Goal: Transaction & Acquisition: Purchase product/service

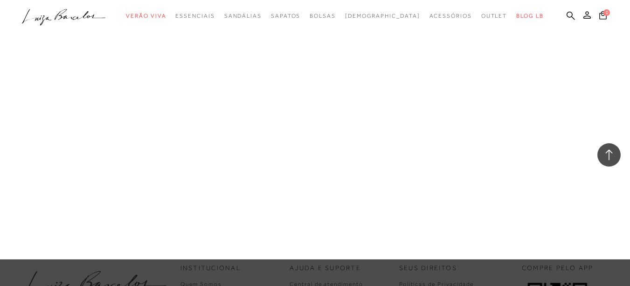
scroll to position [3706, 0]
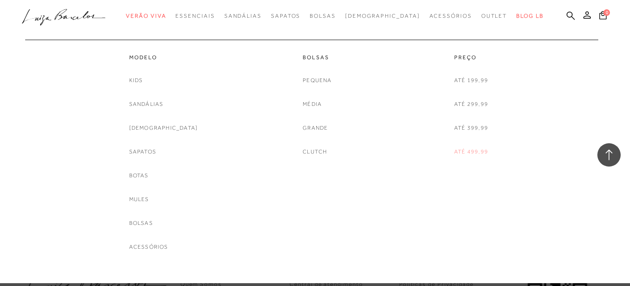
click at [470, 153] on link "Até 499,99" at bounding box center [471, 152] width 34 height 10
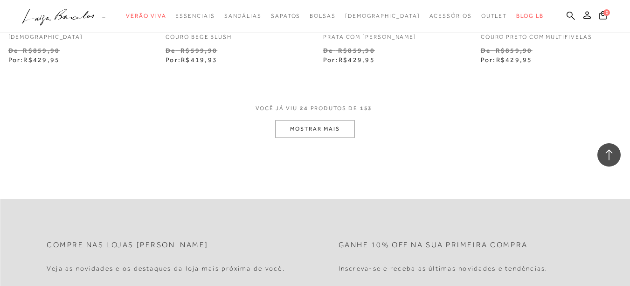
scroll to position [1865, 0]
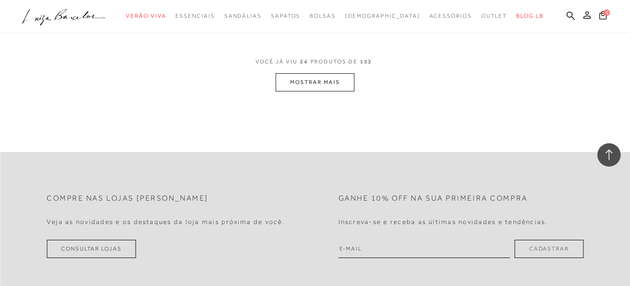
click at [323, 90] on button "MOSTRAR MAIS" at bounding box center [315, 82] width 78 height 18
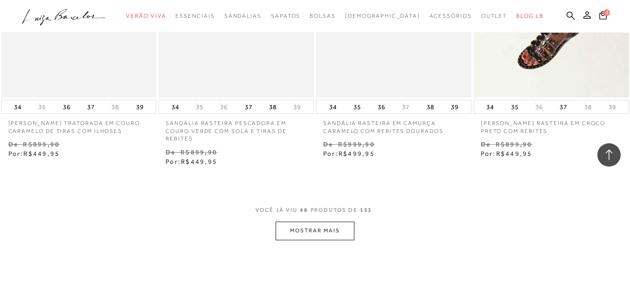
scroll to position [3637, 0]
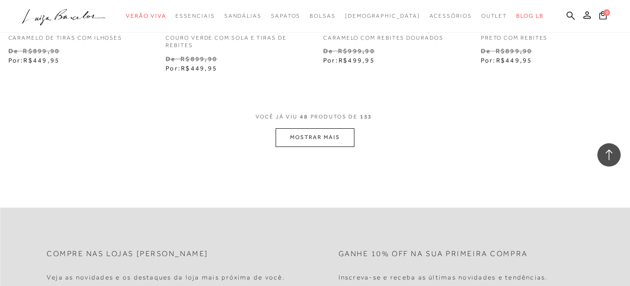
click at [344, 146] on button "MOSTRAR MAIS" at bounding box center [315, 137] width 78 height 18
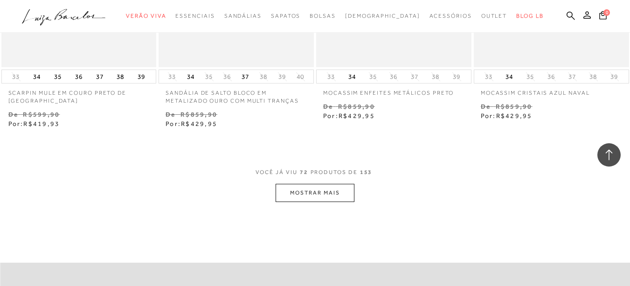
scroll to position [5455, 0]
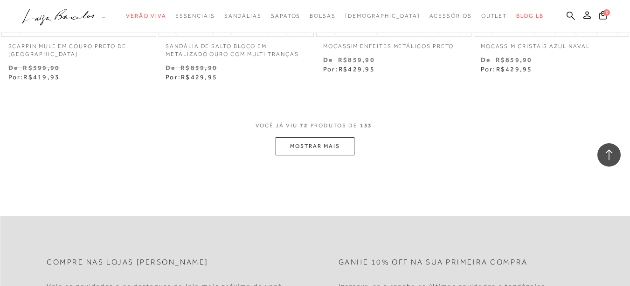
click at [340, 147] on button "MOSTRAR MAIS" at bounding box center [315, 146] width 78 height 18
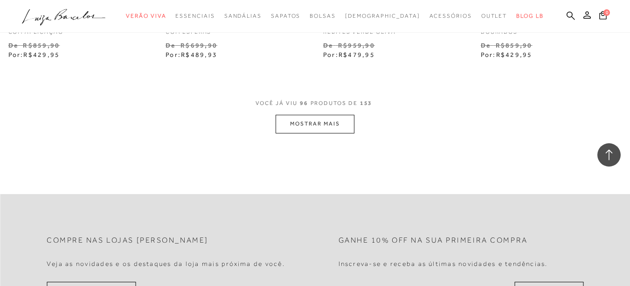
scroll to position [7367, 0]
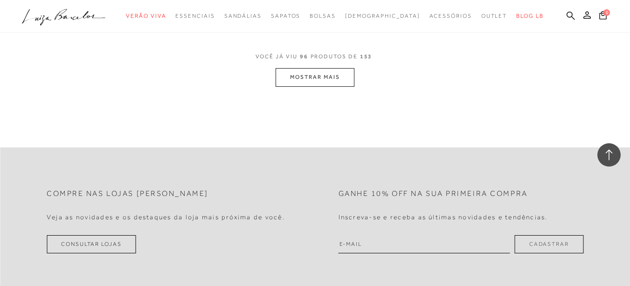
click at [331, 73] on button "MOSTRAR MAIS" at bounding box center [315, 77] width 78 height 18
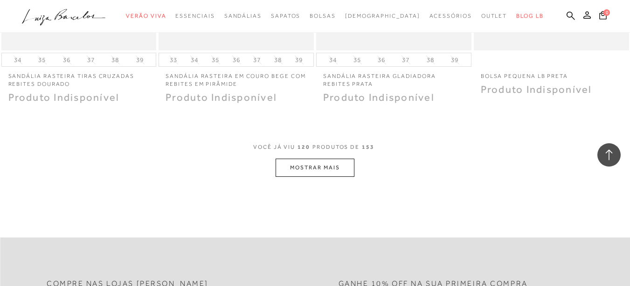
scroll to position [9092, 0]
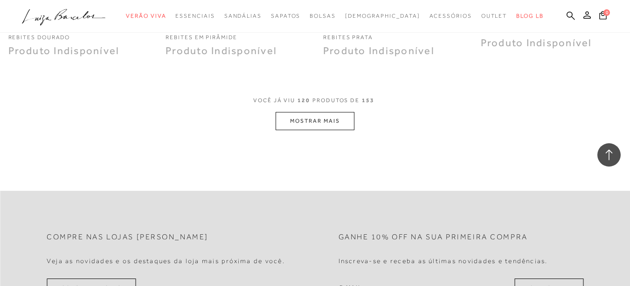
click at [326, 113] on button "MOSTRAR MAIS" at bounding box center [315, 121] width 78 height 18
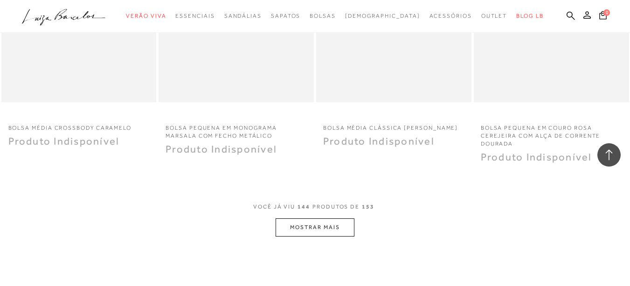
scroll to position [10818, 0]
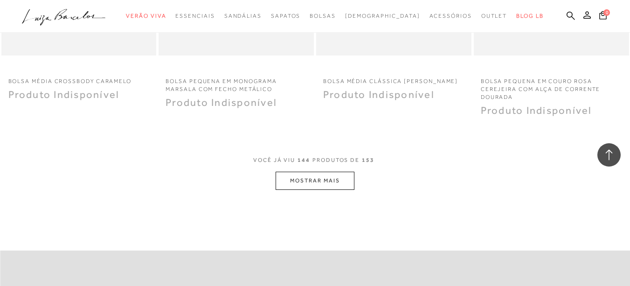
click at [332, 172] on button "MOSTRAR MAIS" at bounding box center [315, 181] width 78 height 18
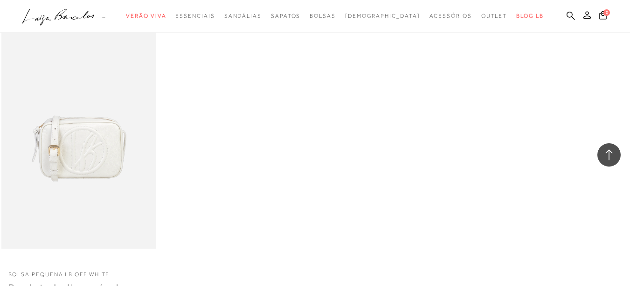
scroll to position [11470, 0]
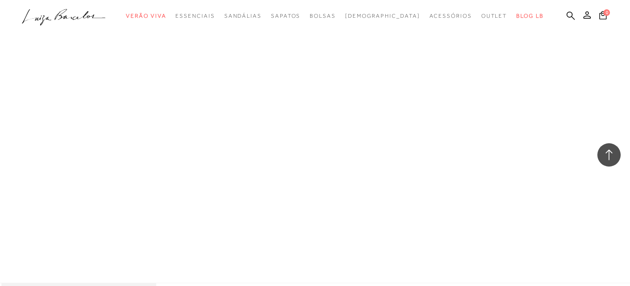
scroll to position [11004, 0]
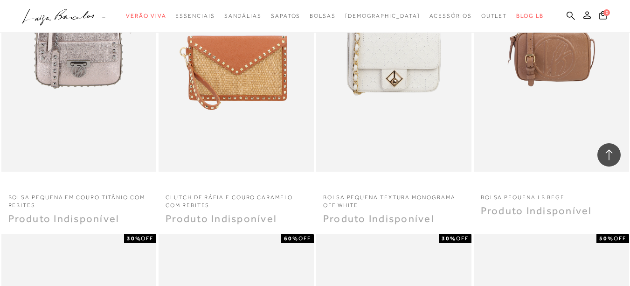
click at [613, 151] on icon at bounding box center [609, 155] width 12 height 12
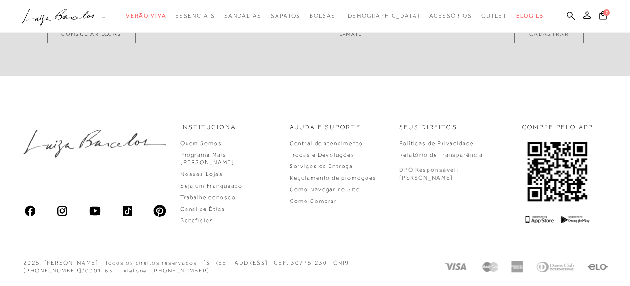
scroll to position [0, 0]
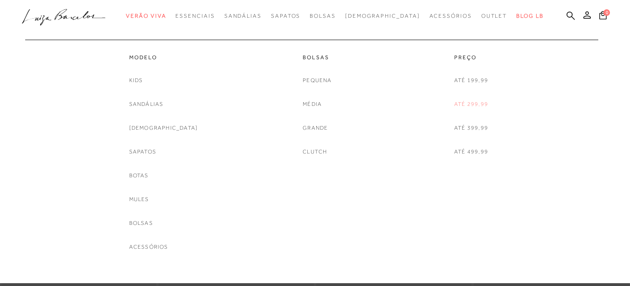
click at [473, 103] on link "Até 299,99" at bounding box center [471, 104] width 34 height 10
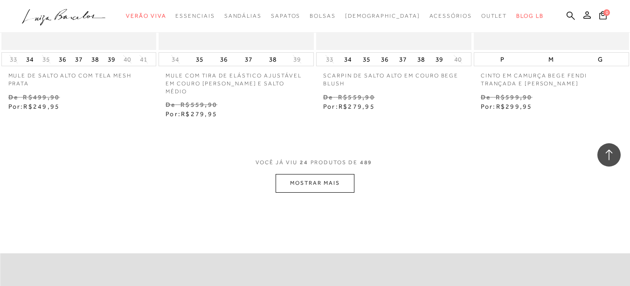
scroll to position [1818, 0]
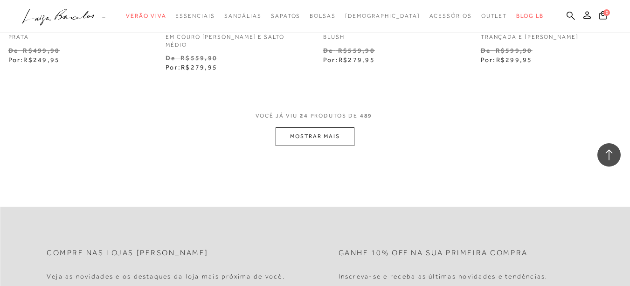
click at [316, 132] on button "MOSTRAR MAIS" at bounding box center [315, 136] width 78 height 18
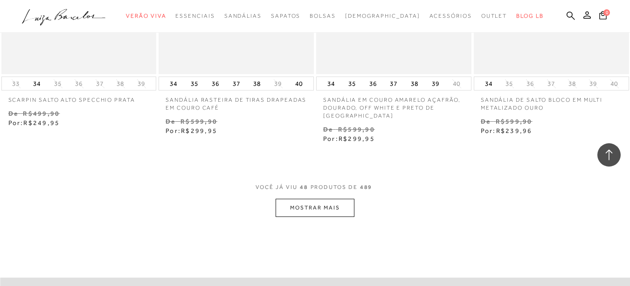
scroll to position [3637, 0]
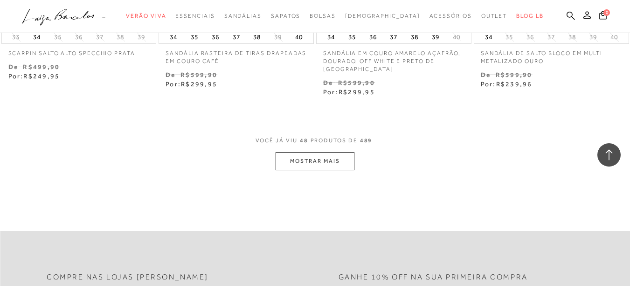
click at [336, 152] on button "MOSTRAR MAIS" at bounding box center [315, 161] width 78 height 18
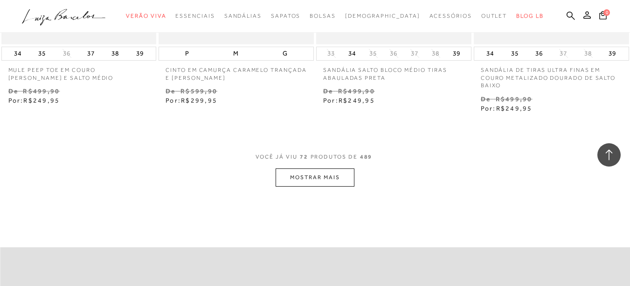
scroll to position [5502, 0]
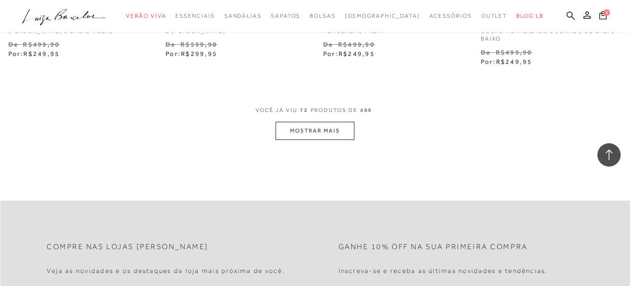
click at [326, 122] on button "MOSTRAR MAIS" at bounding box center [315, 131] width 78 height 18
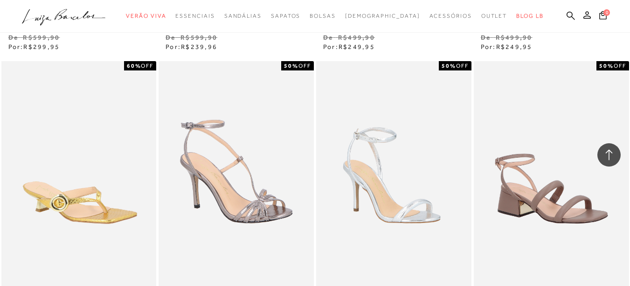
scroll to position [7227, 0]
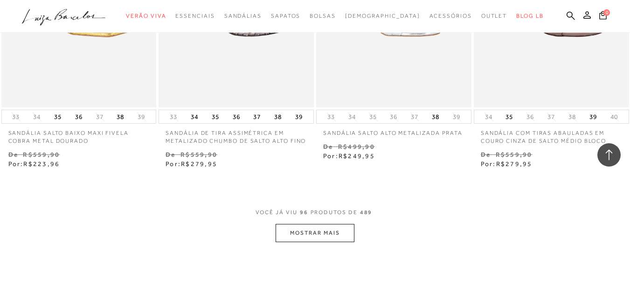
click at [305, 224] on button "MOSTRAR MAIS" at bounding box center [315, 233] width 78 height 18
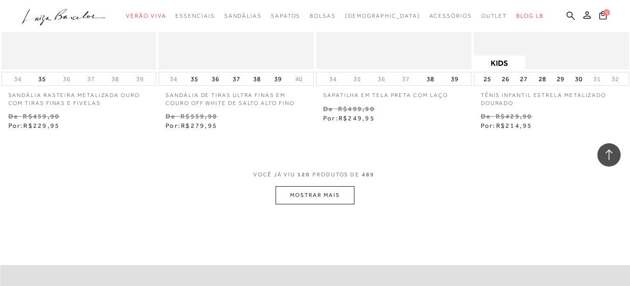
scroll to position [9139, 0]
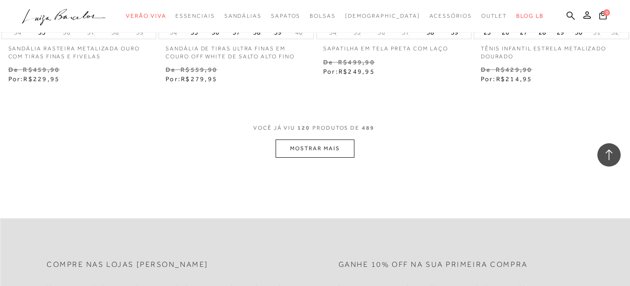
click at [322, 145] on button "MOSTRAR MAIS" at bounding box center [315, 148] width 78 height 18
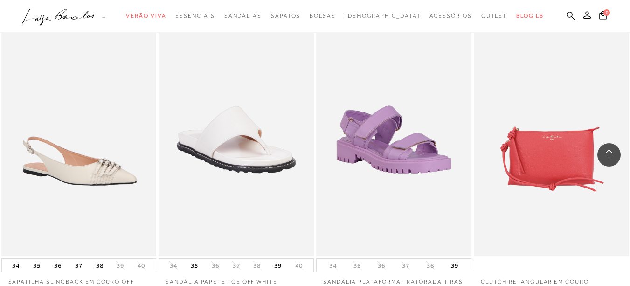
scroll to position [9605, 0]
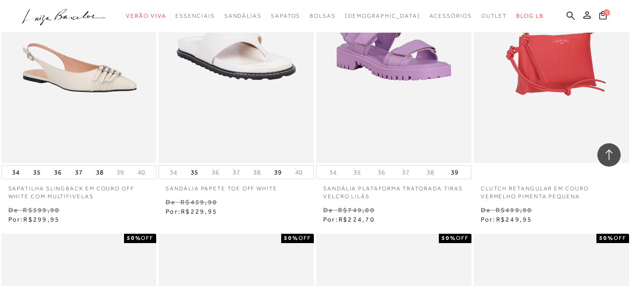
click at [560, 68] on img at bounding box center [552, 46] width 154 height 233
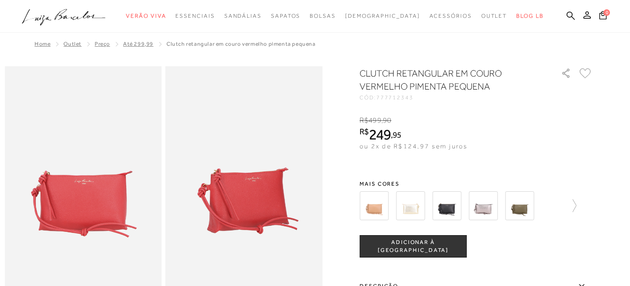
click at [257, 210] on img at bounding box center [244, 183] width 157 height 235
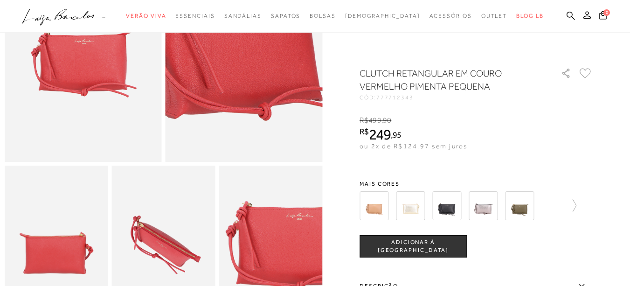
scroll to position [187, 0]
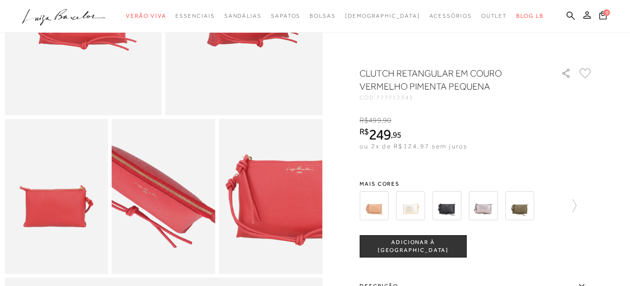
click at [179, 214] on img at bounding box center [148, 185] width 207 height 310
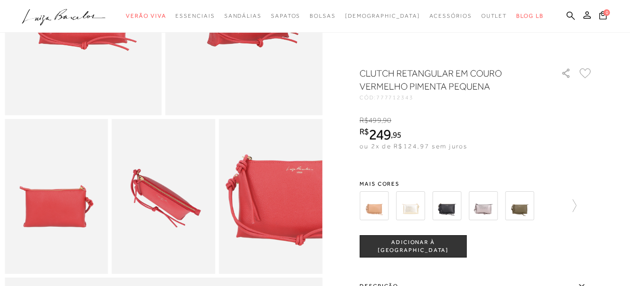
click at [270, 213] on img at bounding box center [271, 196] width 104 height 155
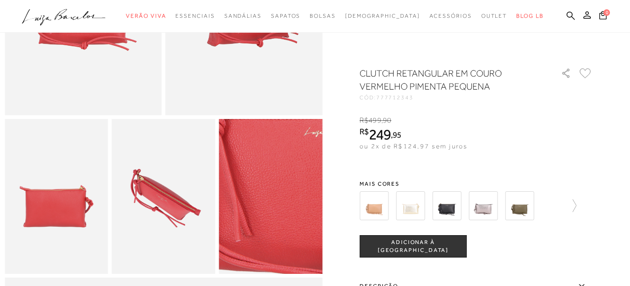
scroll to position [280, 0]
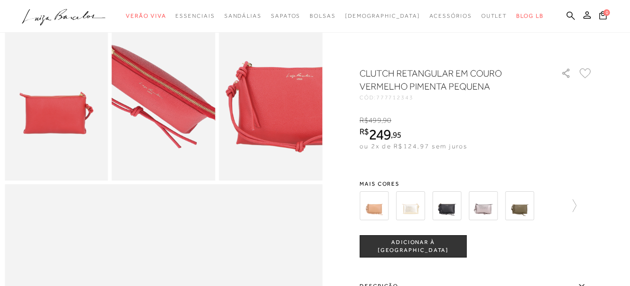
click at [174, 128] on img at bounding box center [153, 86] width 207 height 310
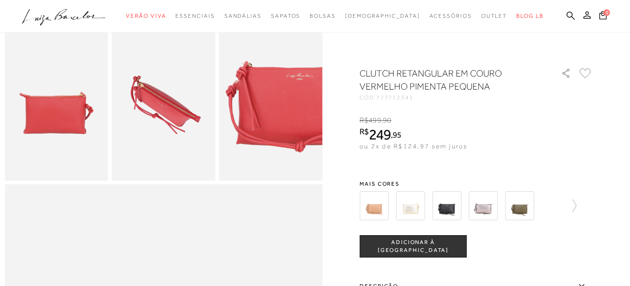
click at [87, 129] on img at bounding box center [57, 103] width 104 height 155
click at [183, 113] on img at bounding box center [164, 103] width 104 height 155
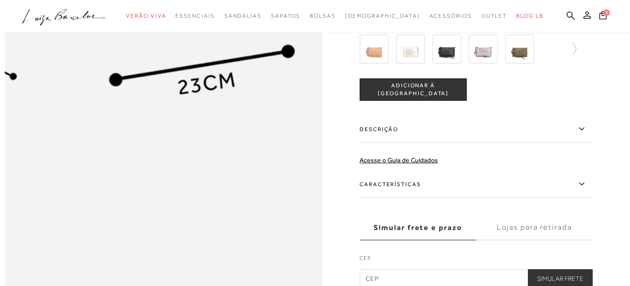
scroll to position [606, 0]
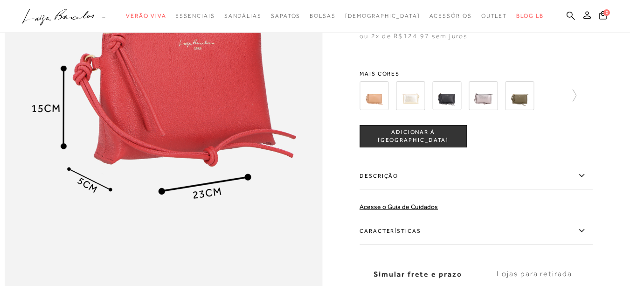
click at [452, 110] on img at bounding box center [446, 95] width 29 height 29
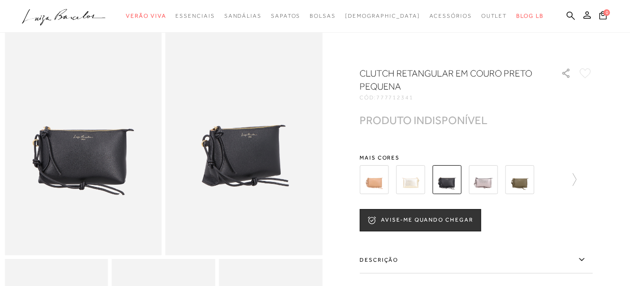
click at [379, 186] on img at bounding box center [373, 179] width 29 height 29
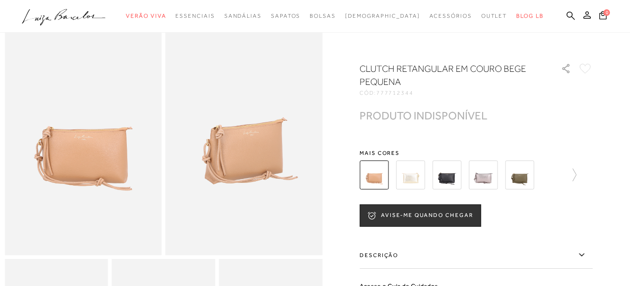
scroll to position [93, 0]
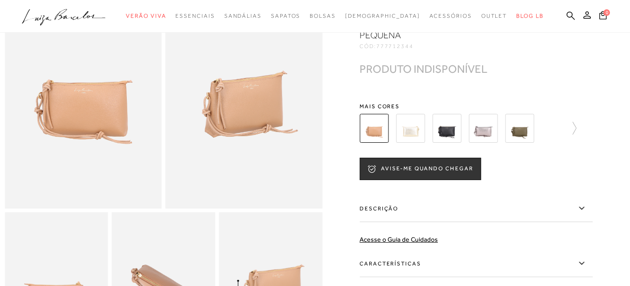
click at [525, 140] on img at bounding box center [519, 128] width 29 height 29
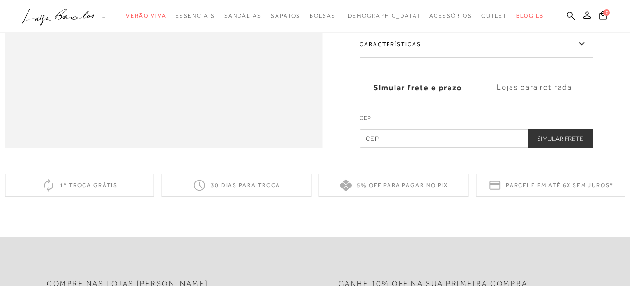
scroll to position [606, 0]
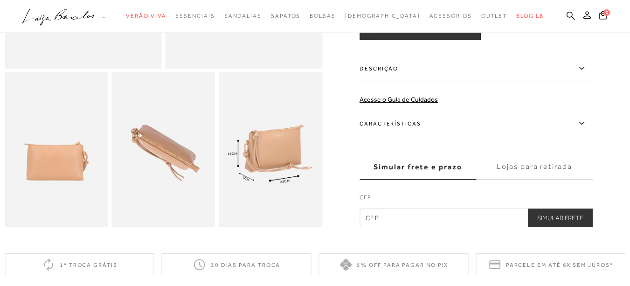
scroll to position [326, 0]
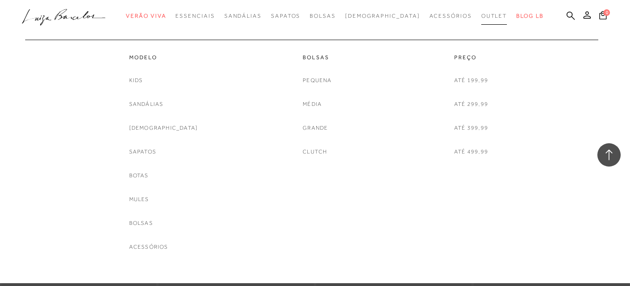
scroll to position [5875, 0]
click at [473, 104] on link "Até 299,99" at bounding box center [471, 104] width 34 height 10
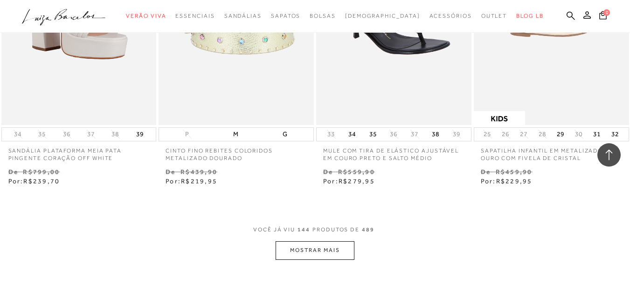
scroll to position [10911, 0]
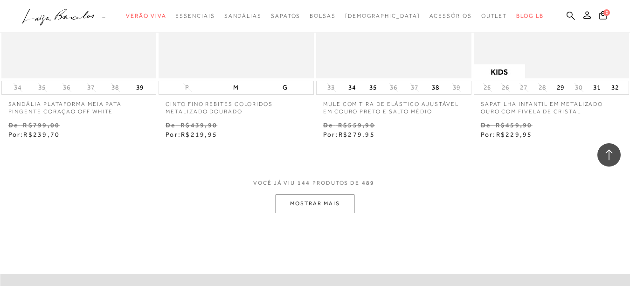
click at [332, 200] on button "MOSTRAR MAIS" at bounding box center [315, 203] width 78 height 18
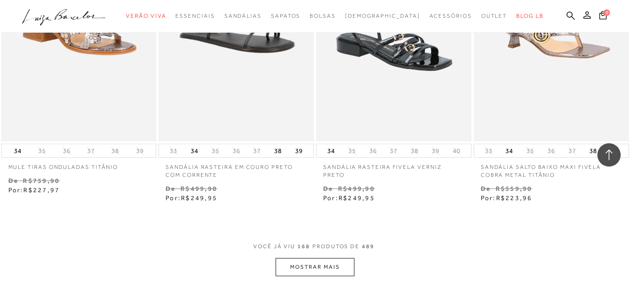
scroll to position [12776, 0]
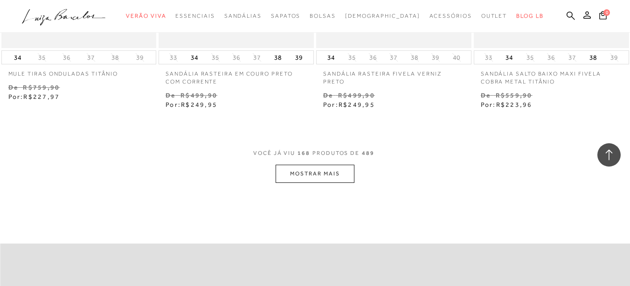
click at [330, 165] on button "MOSTRAR MAIS" at bounding box center [315, 174] width 78 height 18
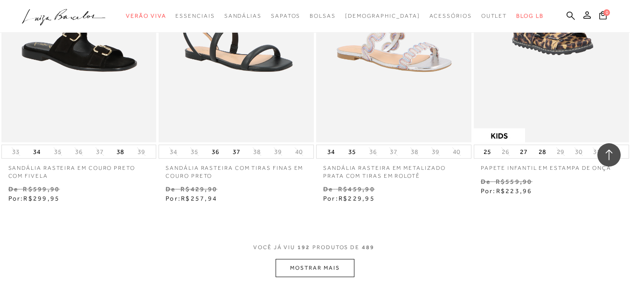
scroll to position [14594, 0]
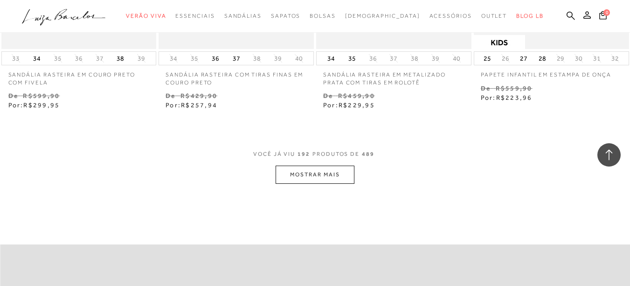
click at [305, 166] on button "MOSTRAR MAIS" at bounding box center [315, 175] width 78 height 18
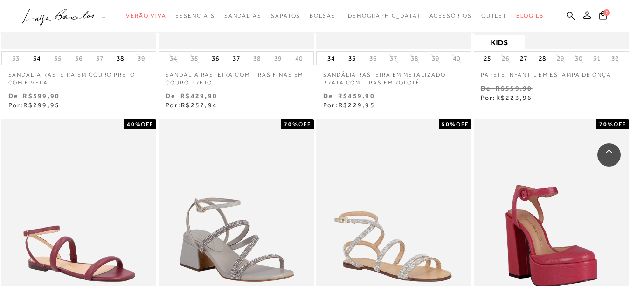
scroll to position [14734, 0]
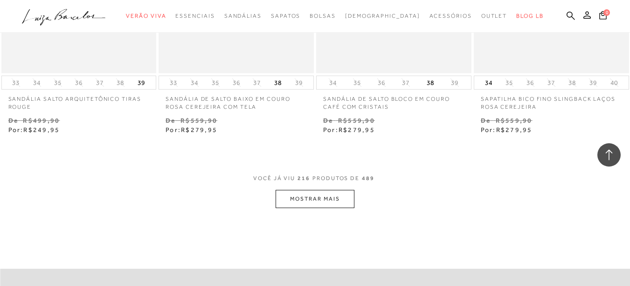
scroll to position [16506, 0]
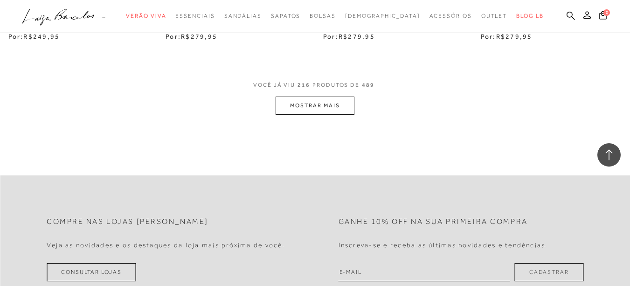
click at [328, 97] on button "MOSTRAR MAIS" at bounding box center [315, 106] width 78 height 18
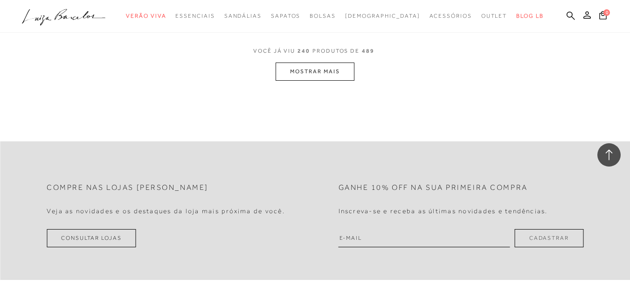
scroll to position [18228, 0]
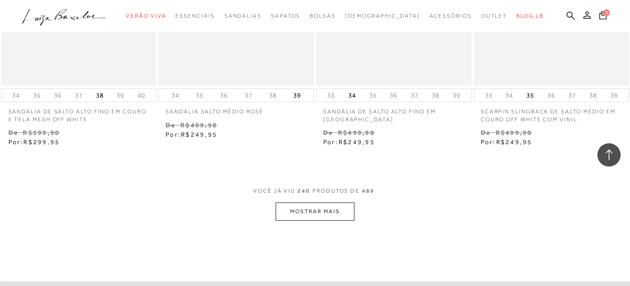
click at [309, 202] on button "MOSTRAR MAIS" at bounding box center [315, 211] width 78 height 18
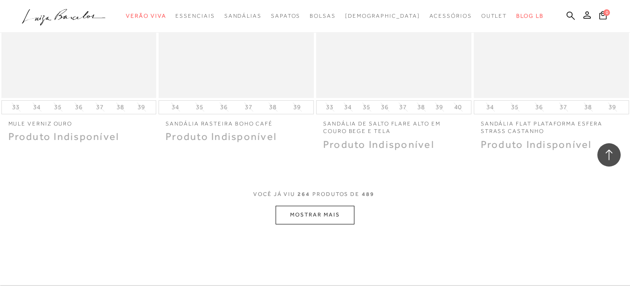
scroll to position [20082, 0]
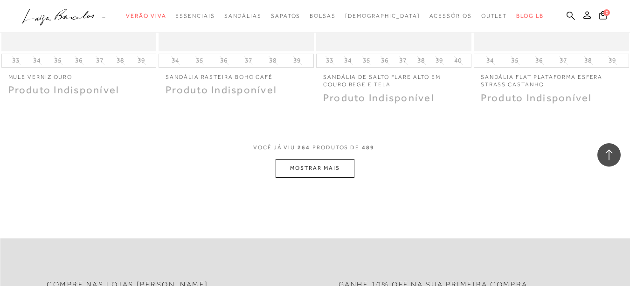
click at [339, 159] on button "MOSTRAR MAIS" at bounding box center [315, 168] width 78 height 18
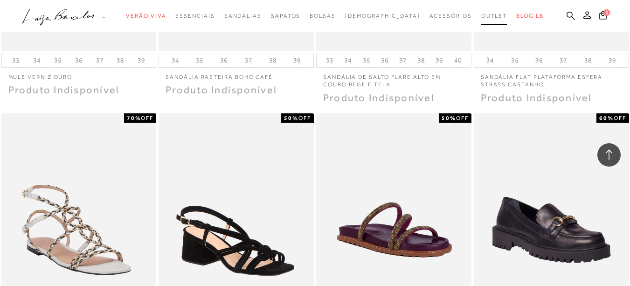
click at [481, 16] on span "Outlet" at bounding box center [494, 16] width 26 height 7
click at [607, 151] on icon at bounding box center [609, 155] width 12 height 12
